Goal: Find specific page/section: Find specific page/section

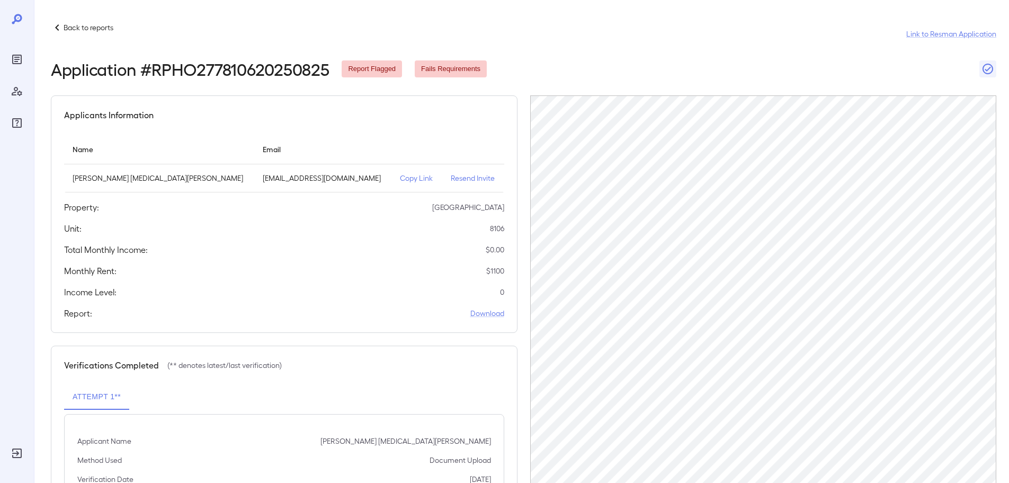
click at [400, 177] on p "Copy Link" at bounding box center [416, 178] width 33 height 11
click at [400, 179] on p "Copy Link" at bounding box center [416, 178] width 33 height 11
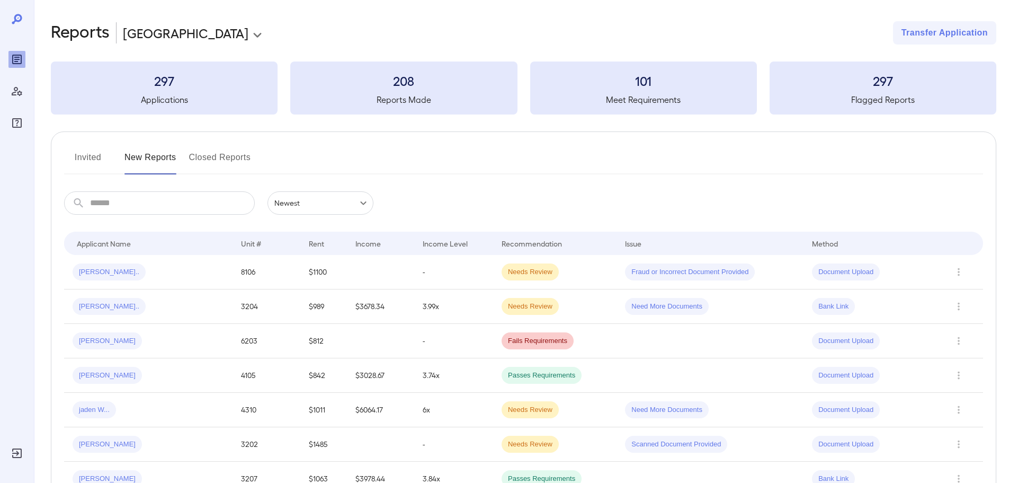
click at [88, 153] on button "Invited" at bounding box center [88, 161] width 48 height 25
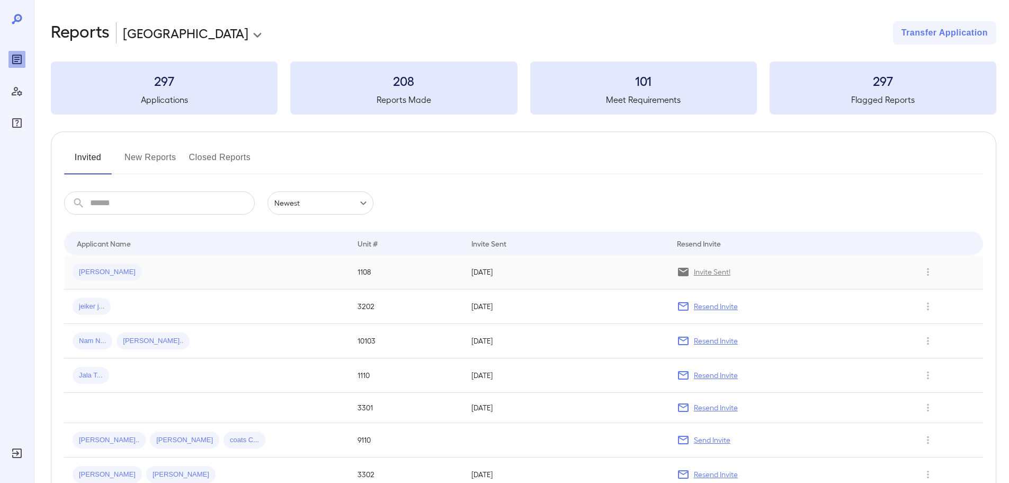
click at [208, 265] on div "[PERSON_NAME]" at bounding box center [207, 271] width 268 height 17
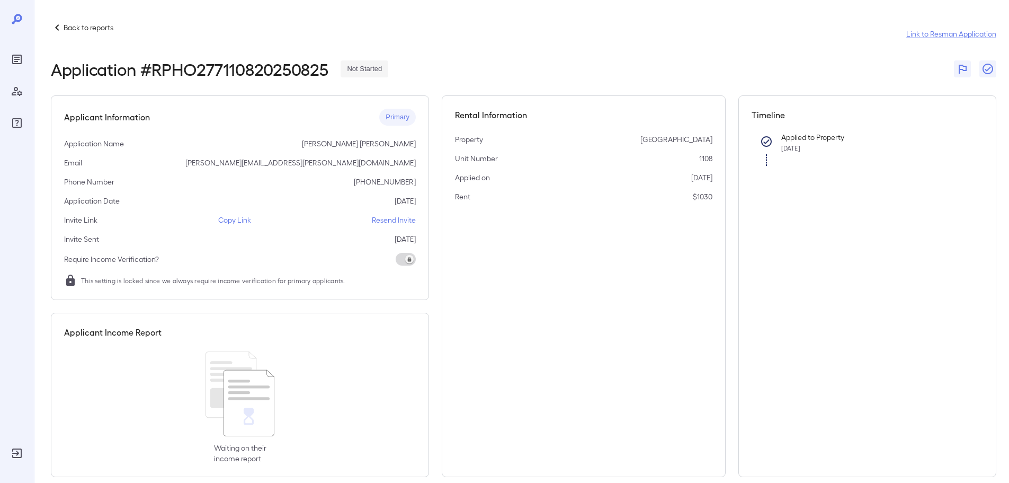
scroll to position [15, 0]
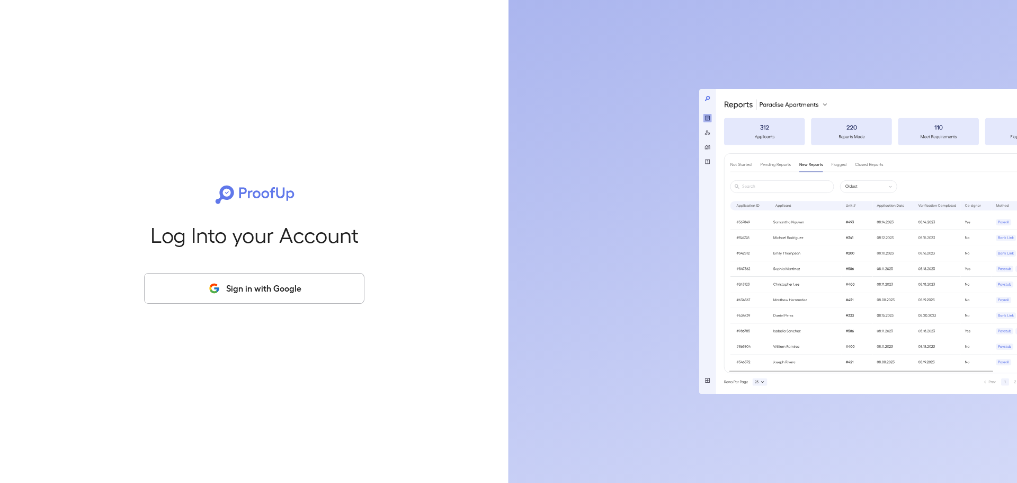
click at [260, 300] on button "Sign in with Google" at bounding box center [254, 288] width 220 height 31
click at [263, 297] on button "Sign in with Google" at bounding box center [254, 288] width 220 height 31
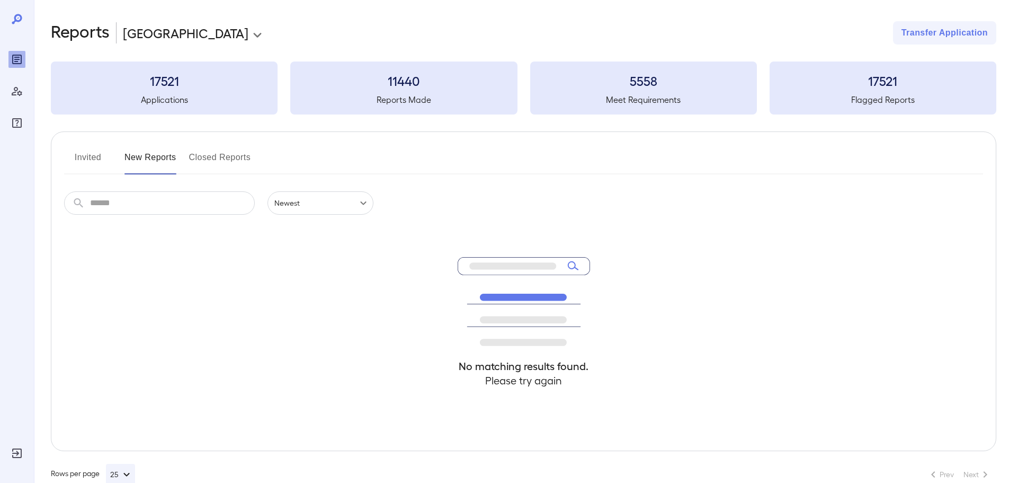
click at [75, 150] on button "Invited" at bounding box center [88, 161] width 48 height 25
